Goal: Information Seeking & Learning: Learn about a topic

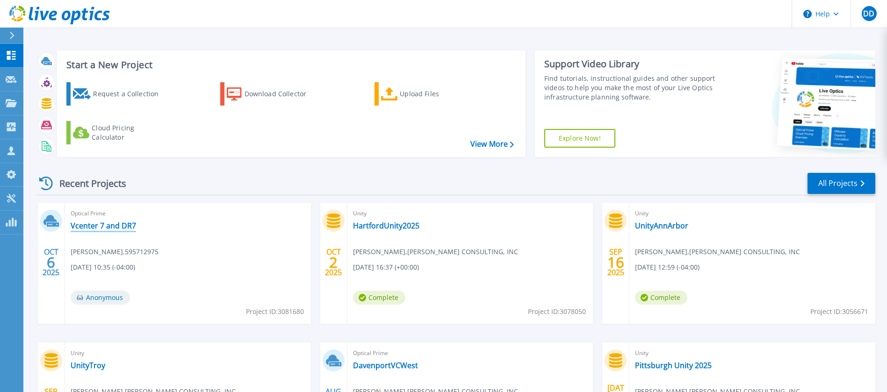
click at [119, 225] on link "Vcenter 7 and DR7" at bounding box center [103, 225] width 65 height 9
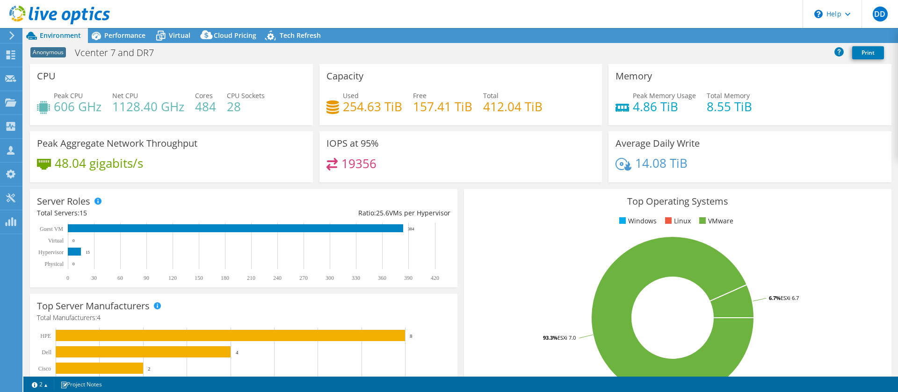
select select "USD"
click at [128, 33] on span "Performance" at bounding box center [124, 35] width 41 height 9
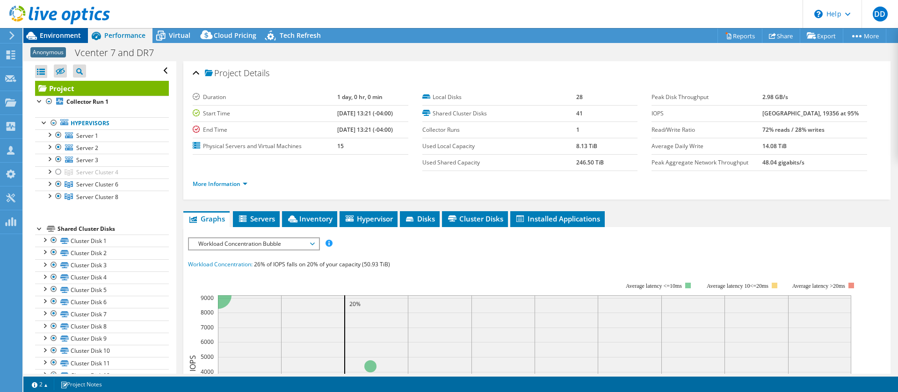
click at [64, 32] on span "Environment" at bounding box center [60, 35] width 41 height 9
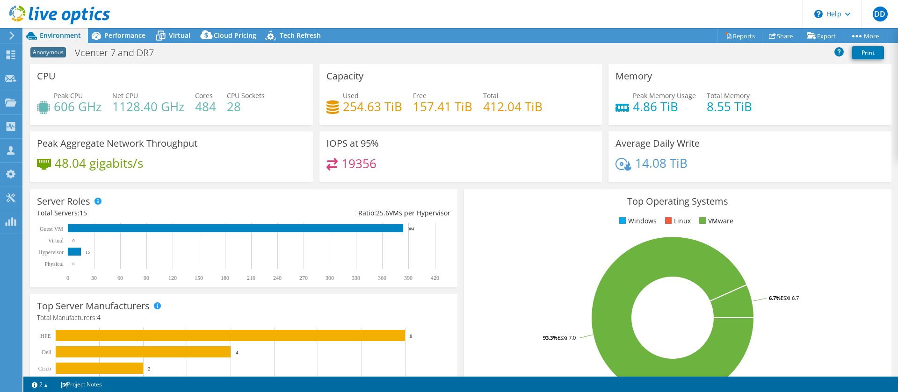
select select "USD"
click at [181, 37] on span "Virtual" at bounding box center [180, 35] width 22 height 9
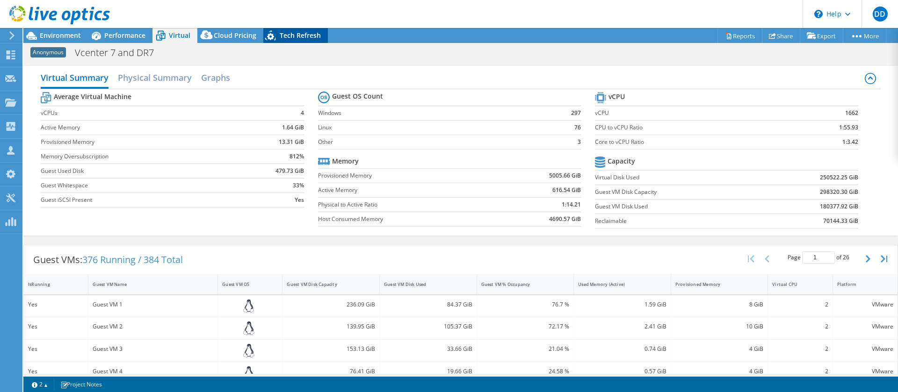
click at [288, 35] on span "Tech Refresh" at bounding box center [300, 35] width 41 height 9
